Goal: Task Accomplishment & Management: Manage account settings

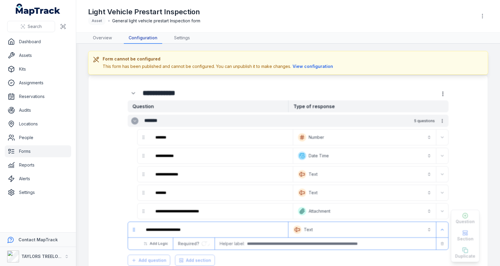
click at [136, 40] on link "Configuration" at bounding box center [143, 37] width 38 height 11
click at [112, 39] on link "Overview" at bounding box center [102, 37] width 29 height 11
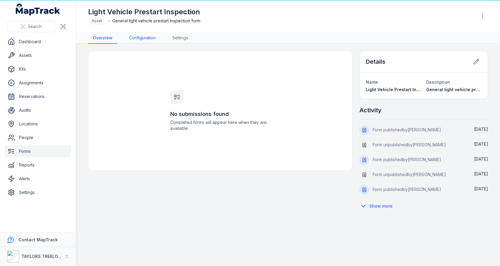
click at [145, 39] on link "Configuration" at bounding box center [142, 37] width 36 height 11
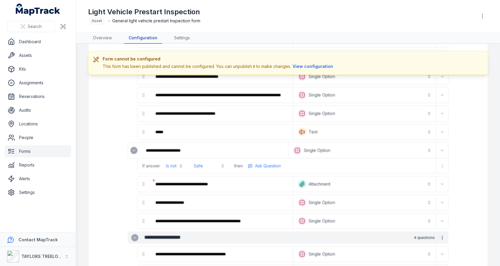
scroll to position [845, 0]
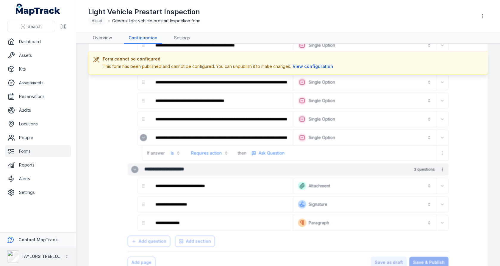
click at [49, 254] on strong "TAYLORS TREELOPPING" at bounding box center [46, 255] width 50 height 5
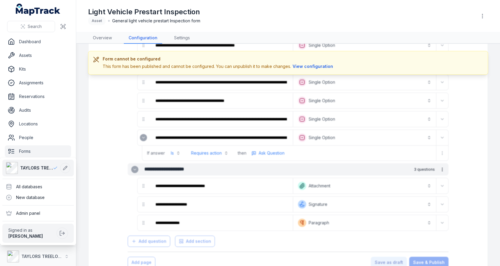
click at [111, 167] on div "**********" at bounding box center [250, 133] width 500 height 266
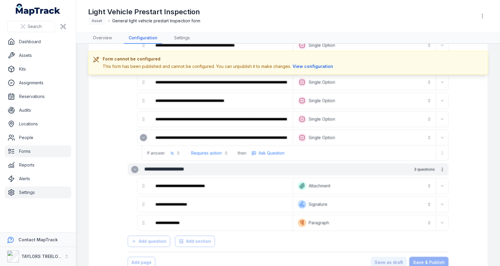
click at [37, 189] on link "Settings" at bounding box center [38, 192] width 66 height 12
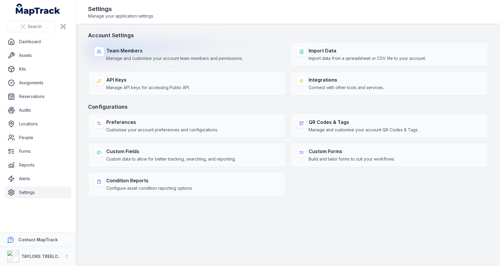
click at [161, 48] on strong "Team Members" at bounding box center [174, 50] width 136 height 7
click at [262, 43] on div "Team Members Manage and customise your account team members and permissions." at bounding box center [186, 54] width 197 height 24
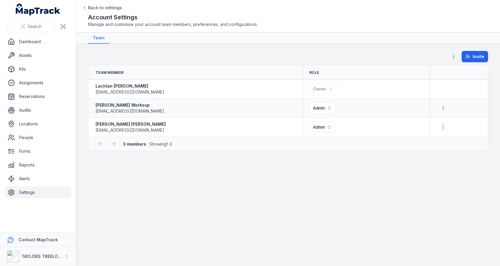
click at [194, 105] on div "[PERSON_NAME] Worksop [EMAIL_ADDRESS][DOMAIN_NAME]" at bounding box center [194, 108] width 199 height 12
click at [166, 113] on div "[PERSON_NAME] Worksop [EMAIL_ADDRESS][DOMAIN_NAME]" at bounding box center [194, 108] width 199 height 12
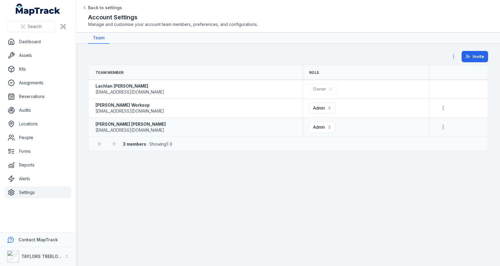
click at [163, 133] on div "[PERSON_NAME] [EMAIL_ADDRESS][DOMAIN_NAME]" at bounding box center [195, 127] width 214 height 17
click at [165, 129] on div "[PERSON_NAME] [EMAIL_ADDRESS][DOMAIN_NAME]" at bounding box center [194, 127] width 199 height 12
click at [132, 103] on strong "[PERSON_NAME] Worksop" at bounding box center [129, 105] width 69 height 6
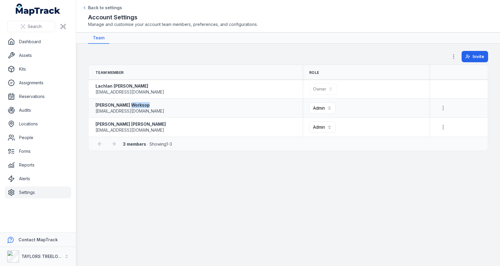
click at [132, 103] on strong "[PERSON_NAME] Worksop" at bounding box center [129, 105] width 69 height 6
click at [137, 124] on strong "[PERSON_NAME]" at bounding box center [130, 124] width 70 height 6
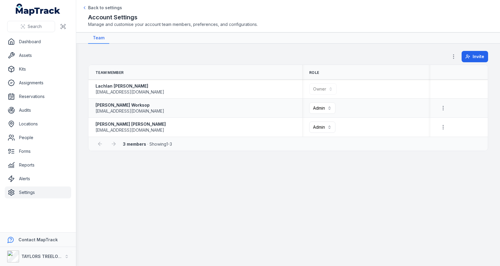
click at [261, 113] on div "[PERSON_NAME] Worksop [EMAIL_ADDRESS][DOMAIN_NAME]" at bounding box center [195, 108] width 214 height 17
click at [446, 109] on icon "button" at bounding box center [443, 108] width 6 height 6
click at [366, 66] on table "**********" at bounding box center [287, 101] width 399 height 72
click at [257, 83] on div "[PERSON_NAME] [EMAIL_ADDRESS][DOMAIN_NAME]" at bounding box center [194, 89] width 199 height 12
click at [463, 56] on button "Invite" at bounding box center [474, 56] width 26 height 11
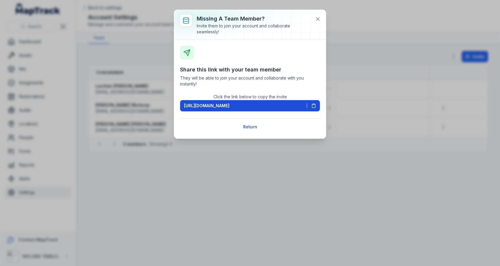
click at [316, 106] on icon at bounding box center [313, 105] width 5 height 5
click at [147, 59] on div "Missing a team member? Invite them to join your account and collaborate seamles…" at bounding box center [250, 133] width 500 height 266
click at [316, 19] on icon at bounding box center [318, 19] width 6 height 6
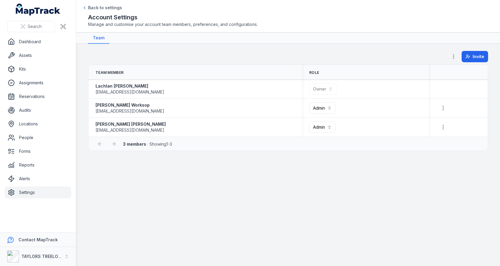
click at [247, 50] on main "**********" at bounding box center [287, 155] width 423 height 222
click at [478, 55] on span "Invite" at bounding box center [478, 57] width 12 height 6
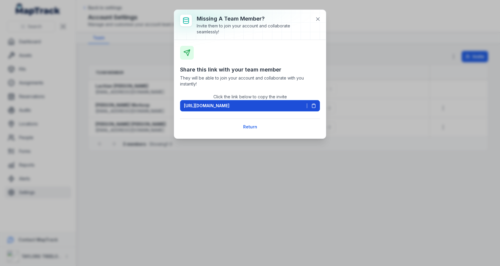
click at [309, 103] on span at bounding box center [311, 105] width 9 height 5
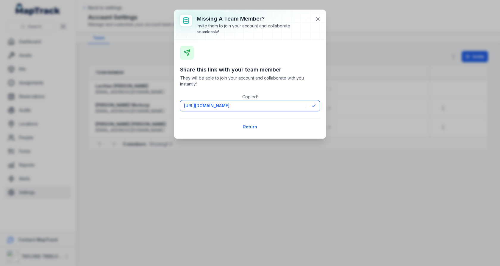
click at [135, 47] on div "Missing a team member? Invite them to join your account and collaborate seamles…" at bounding box center [250, 133] width 500 height 266
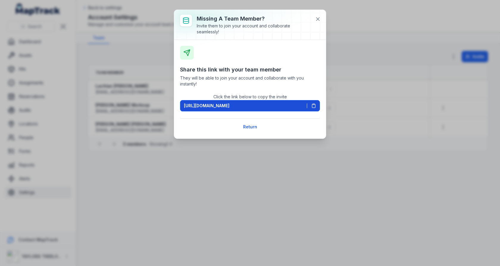
click at [312, 103] on icon at bounding box center [313, 105] width 5 height 5
click at [318, 18] on icon at bounding box center [318, 19] width 6 height 6
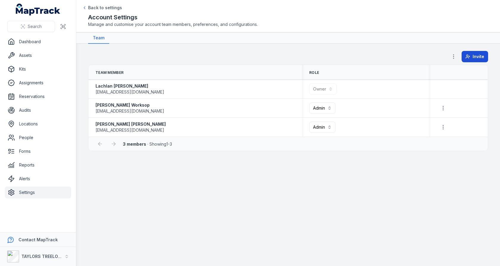
click at [477, 58] on span "Invite" at bounding box center [478, 57] width 12 height 6
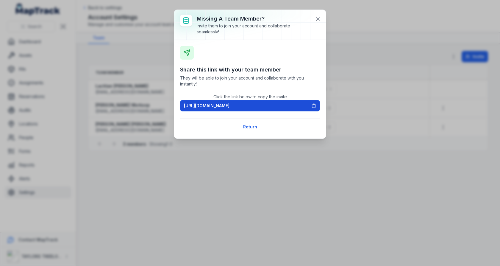
click at [317, 105] on button "[URL][DOMAIN_NAME]" at bounding box center [250, 105] width 140 height 11
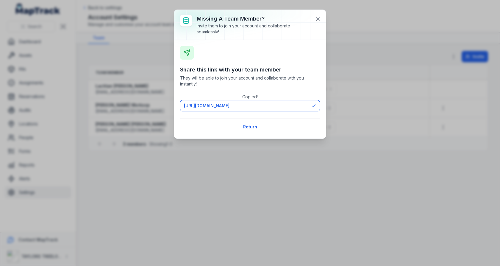
click at [350, 60] on div "Missing a team member? Invite them to join your account and collaborate seamles…" at bounding box center [250, 133] width 500 height 266
click at [319, 22] on button at bounding box center [317, 18] width 11 height 11
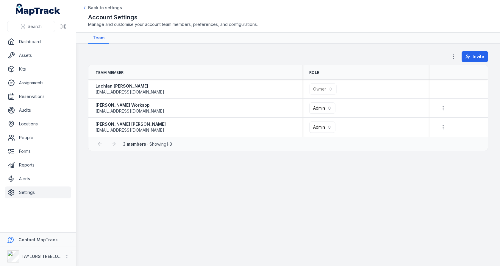
click at [54, 192] on link "Settings" at bounding box center [38, 192] width 66 height 12
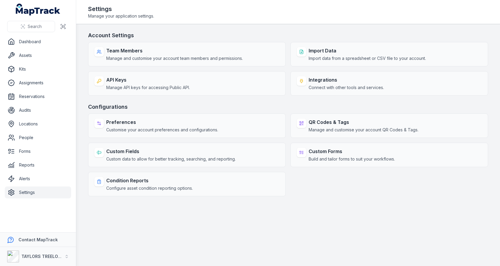
click at [332, 185] on div "Preferences Customise your account preferences and configurations. QR Codes & T…" at bounding box center [288, 154] width 400 height 83
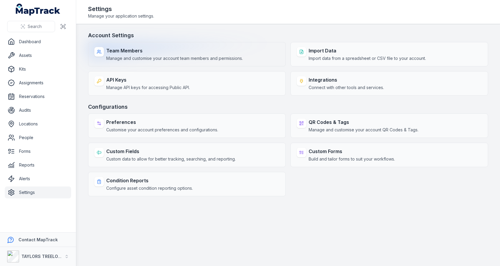
click at [187, 61] on div "Team Members Manage and customise your account team members and permissions." at bounding box center [186, 54] width 197 height 24
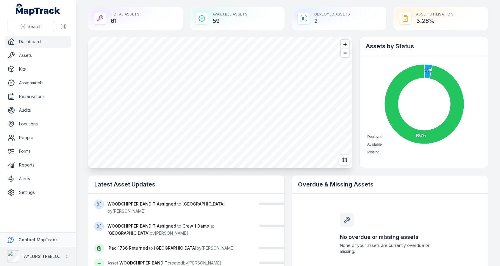
click at [41, 251] on div "TAYLORS TREELOPPING" at bounding box center [34, 256] width 55 height 12
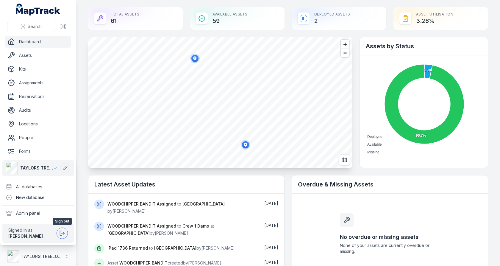
click at [65, 232] on icon at bounding box center [62, 233] width 6 height 6
